Goal: Task Accomplishment & Management: Manage account settings

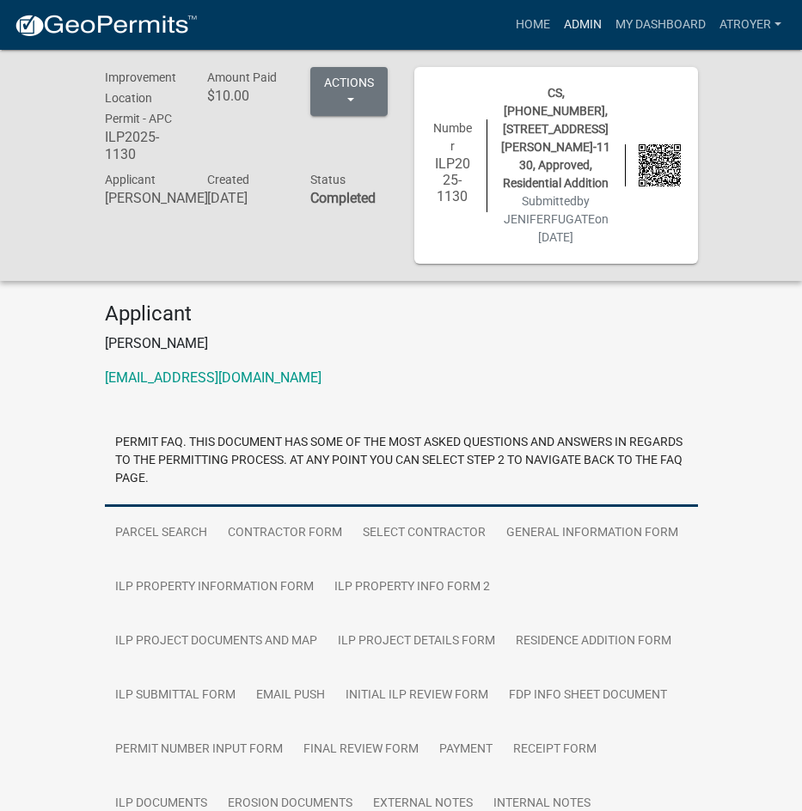
click at [584, 23] on link "Admin" at bounding box center [583, 25] width 52 height 33
